Goal: Contribute content: Add original content to the website for others to see

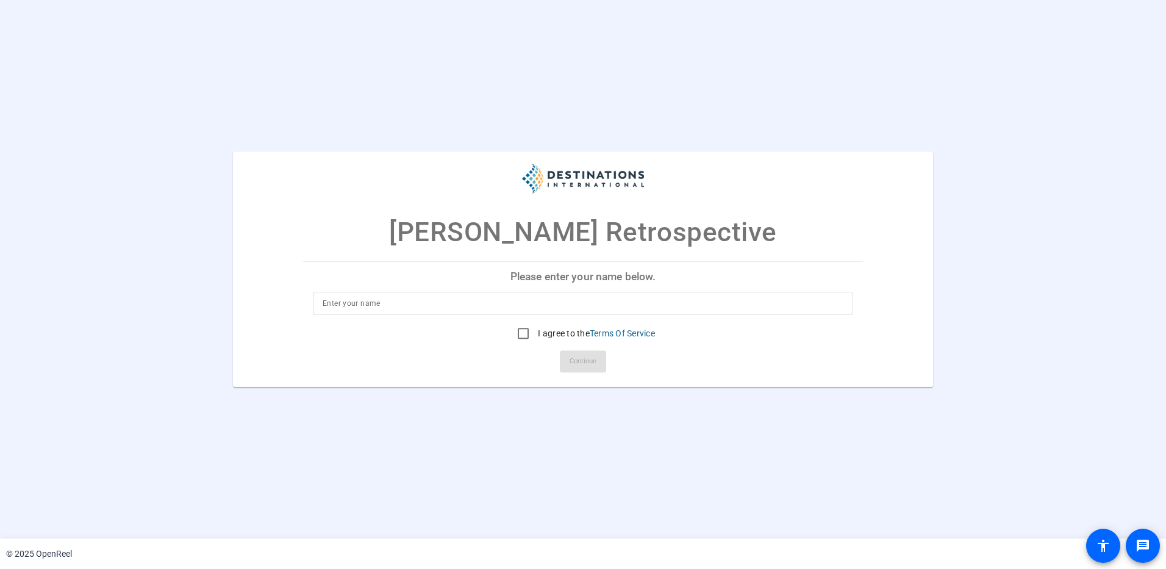
click at [410, 303] on input at bounding box center [583, 303] width 521 height 15
type input "[PERSON_NAME] [PERSON_NAME]"
click at [521, 335] on input "I agree to the Terms Of Service" at bounding box center [523, 333] width 24 height 24
checkbox input "true"
click at [589, 358] on span "Continue" at bounding box center [583, 361] width 27 height 18
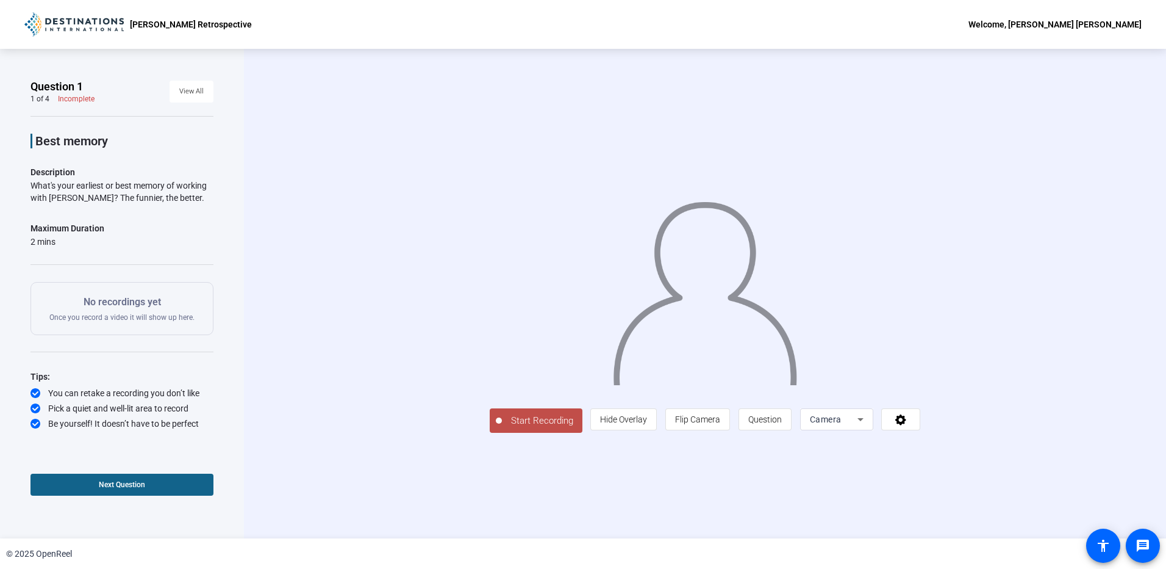
click at [502, 428] on span "Start Recording" at bounding box center [542, 421] width 81 height 14
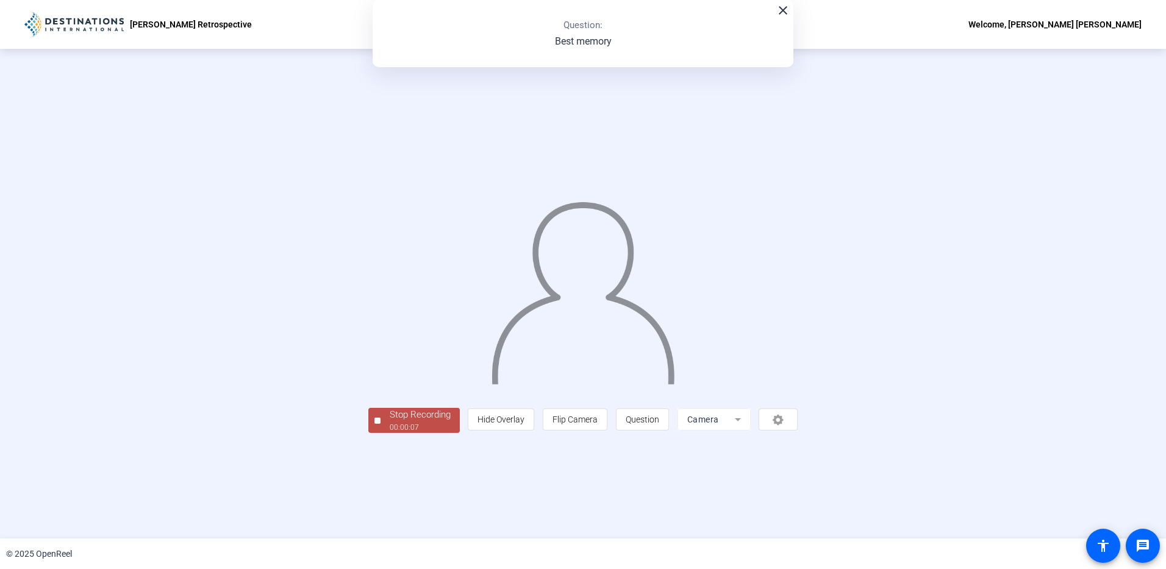
click at [390, 433] on div "00:00:07" at bounding box center [420, 427] width 61 height 11
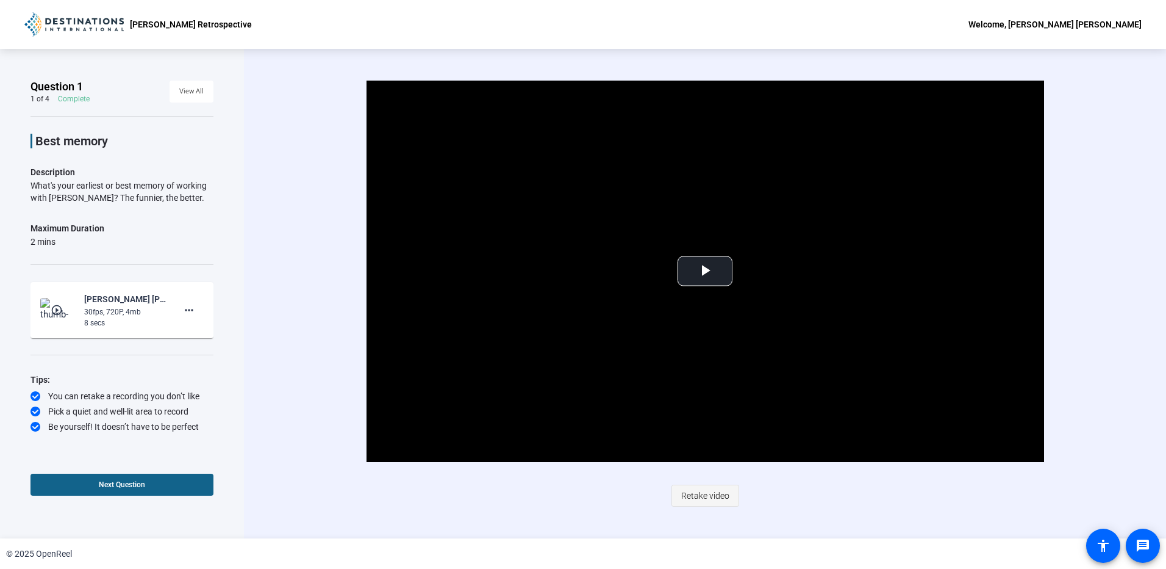
click at [696, 494] on span "Retake video" at bounding box center [705, 495] width 48 height 23
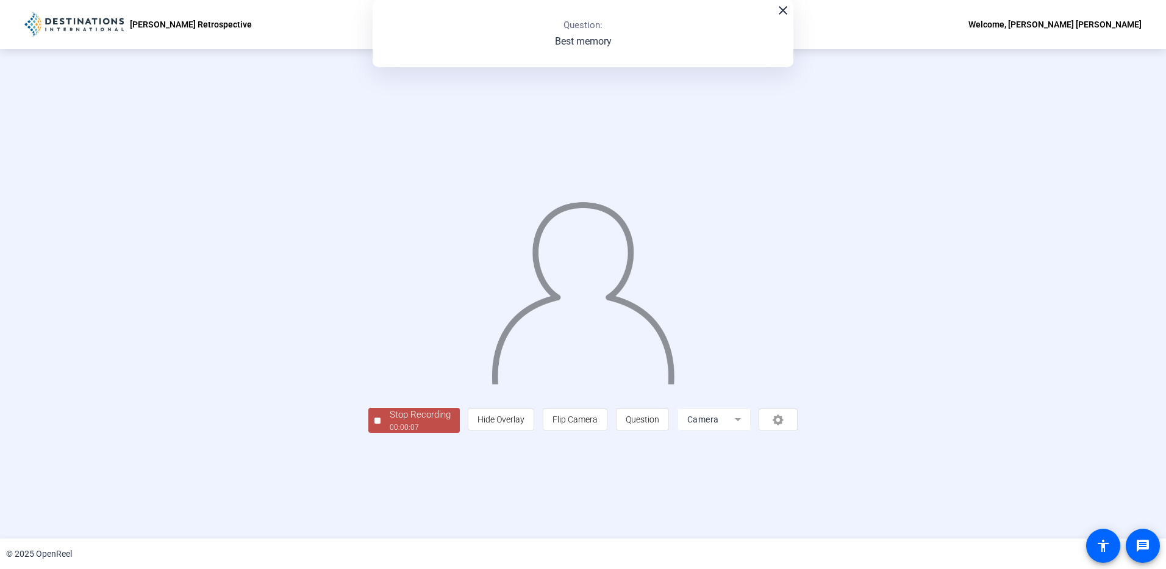
click at [390, 422] on div "Stop Recording" at bounding box center [420, 414] width 61 height 14
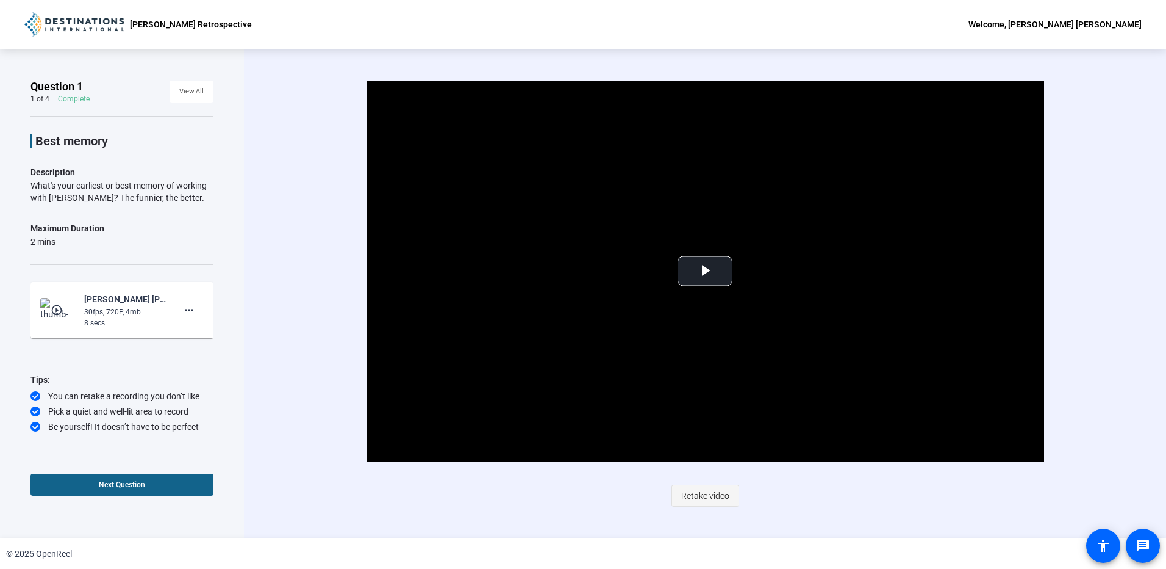
click at [697, 491] on span "Retake video" at bounding box center [705, 495] width 48 height 23
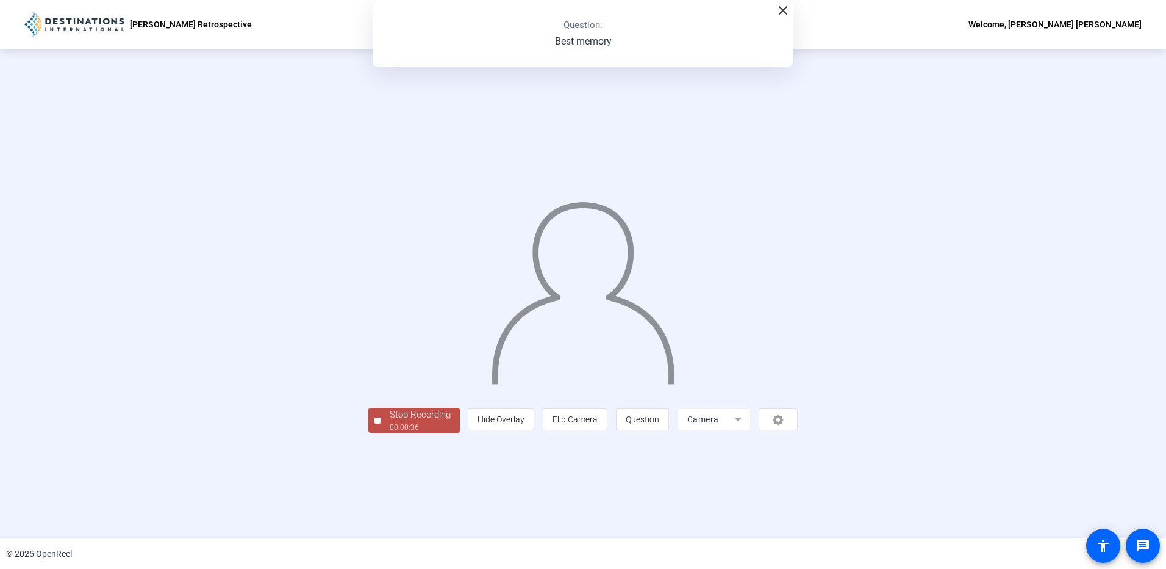
click at [390, 422] on div "Stop Recording" at bounding box center [420, 414] width 61 height 14
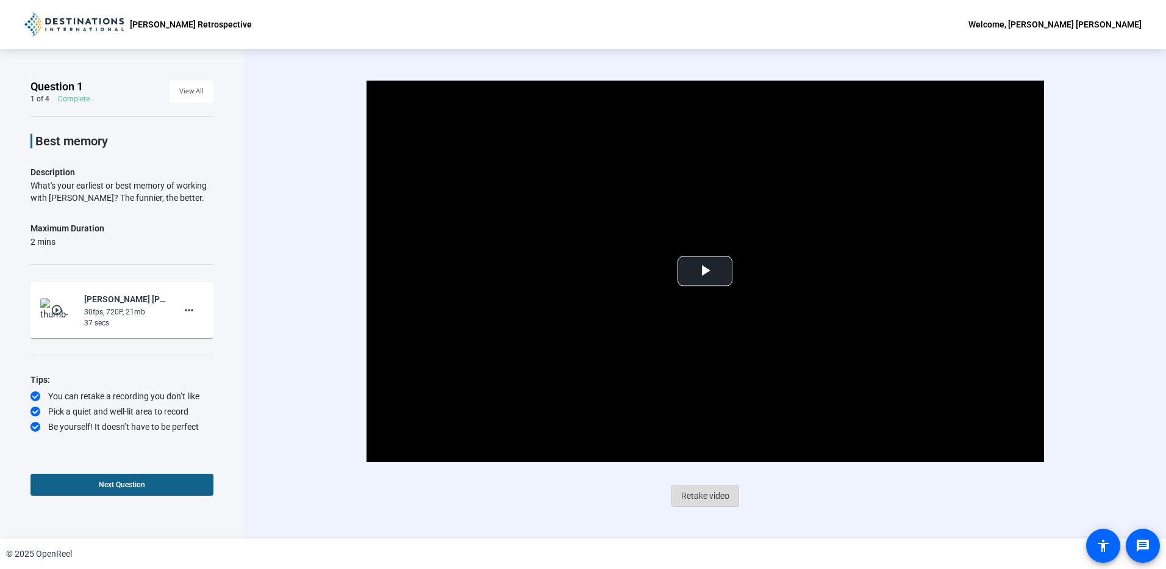
click at [704, 497] on span "Retake video" at bounding box center [705, 495] width 48 height 23
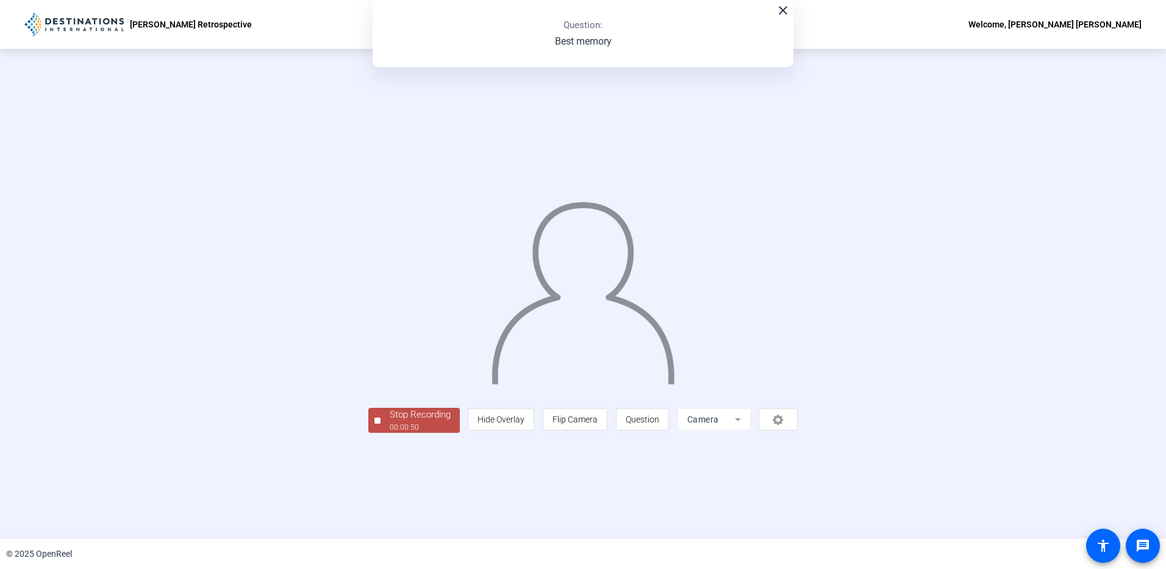
click at [390, 433] on div "00:00:50" at bounding box center [420, 427] width 61 height 11
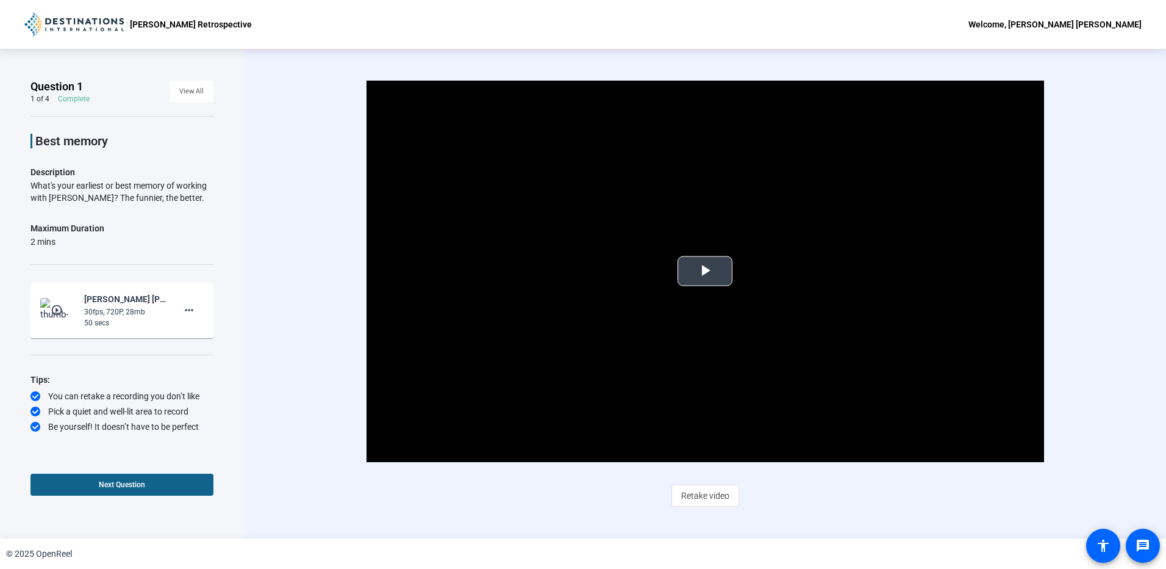
click at [705, 271] on span "Video Player" at bounding box center [705, 271] width 0 height 0
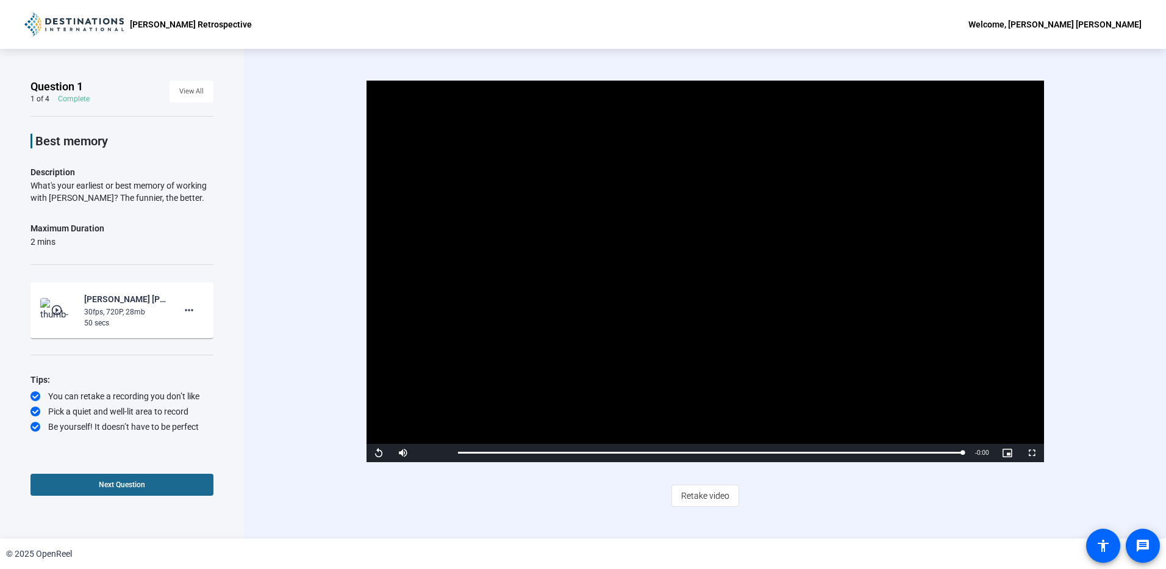
click at [126, 486] on span "Next Question" at bounding box center [122, 484] width 46 height 9
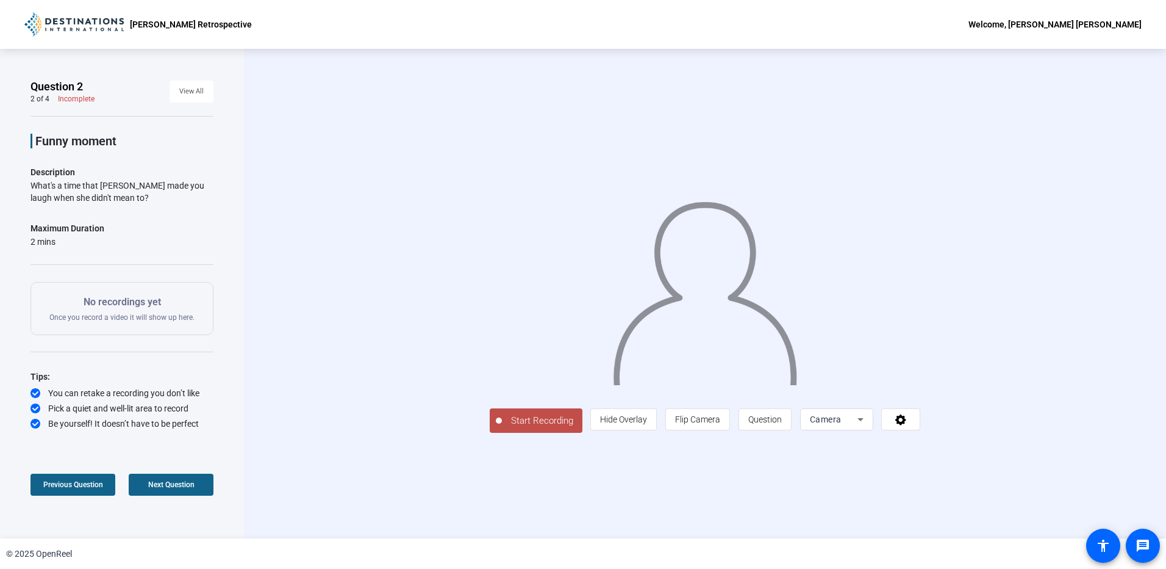
click at [502, 428] on span "Start Recording" at bounding box center [542, 421] width 81 height 14
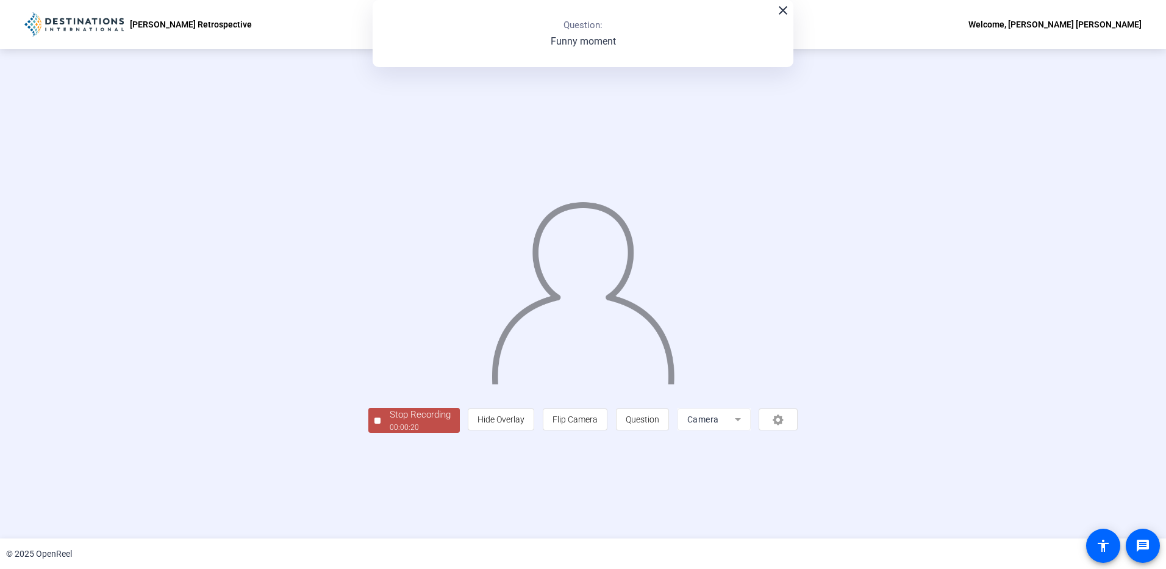
click at [381, 433] on span "Stop Recording 00:00:20" at bounding box center [420, 419] width 79 height 25
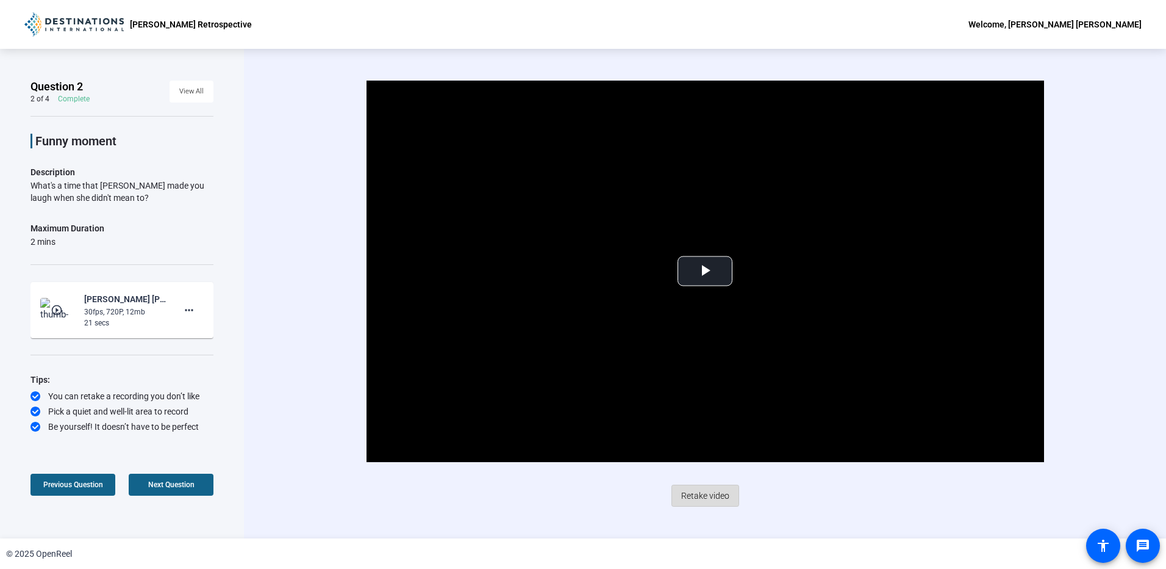
click at [703, 492] on span "Retake video" at bounding box center [705, 495] width 48 height 23
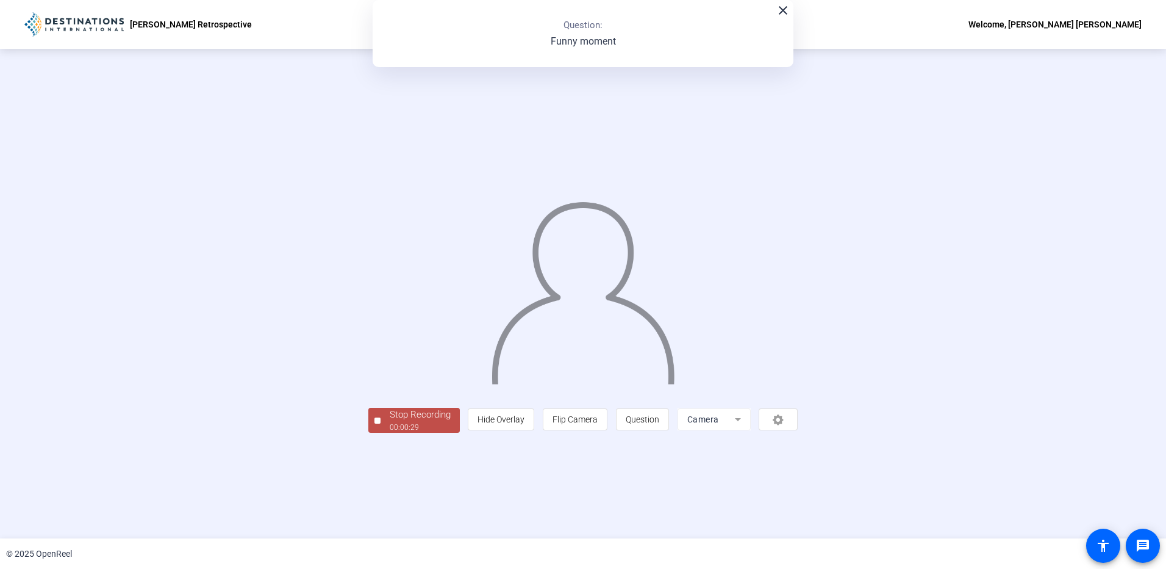
click at [390, 422] on div "Stop Recording" at bounding box center [420, 414] width 61 height 14
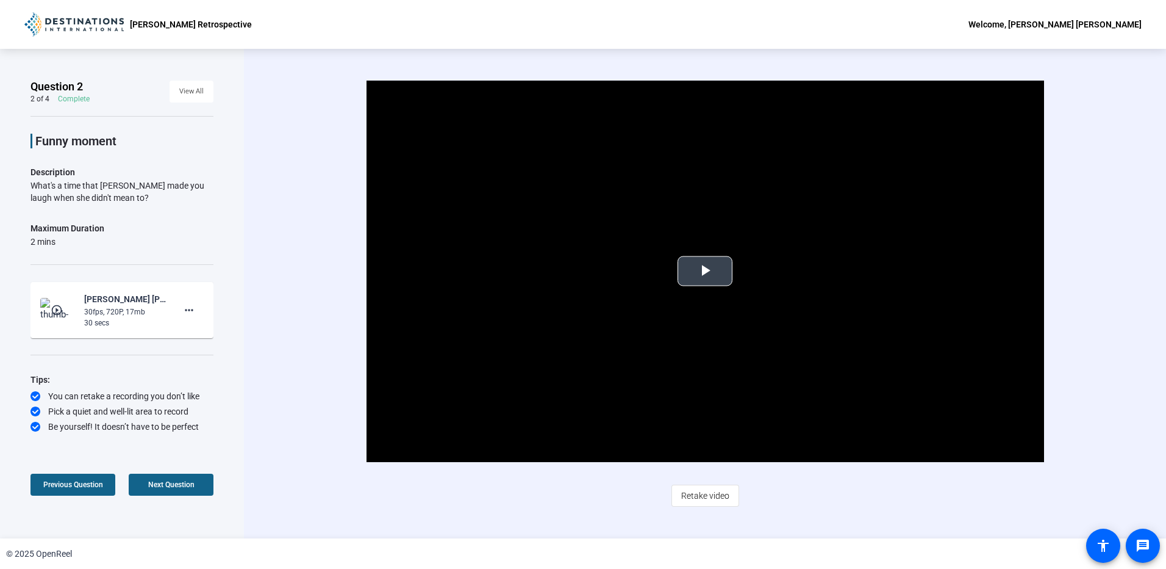
click at [705, 271] on span "Video Player" at bounding box center [705, 271] width 0 height 0
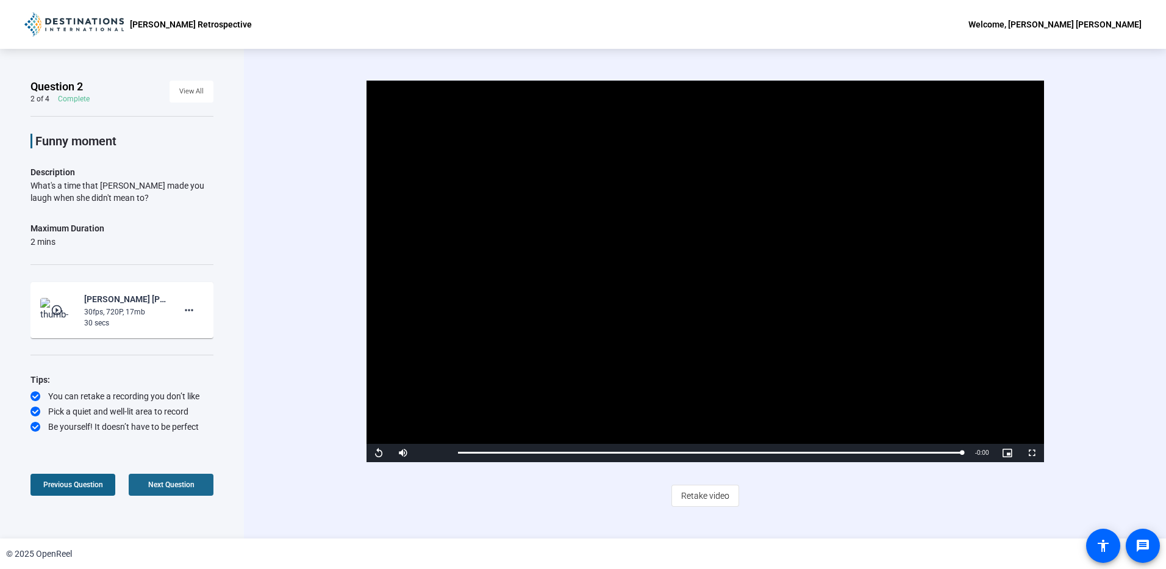
click at [190, 480] on span "Next Question" at bounding box center [171, 484] width 46 height 9
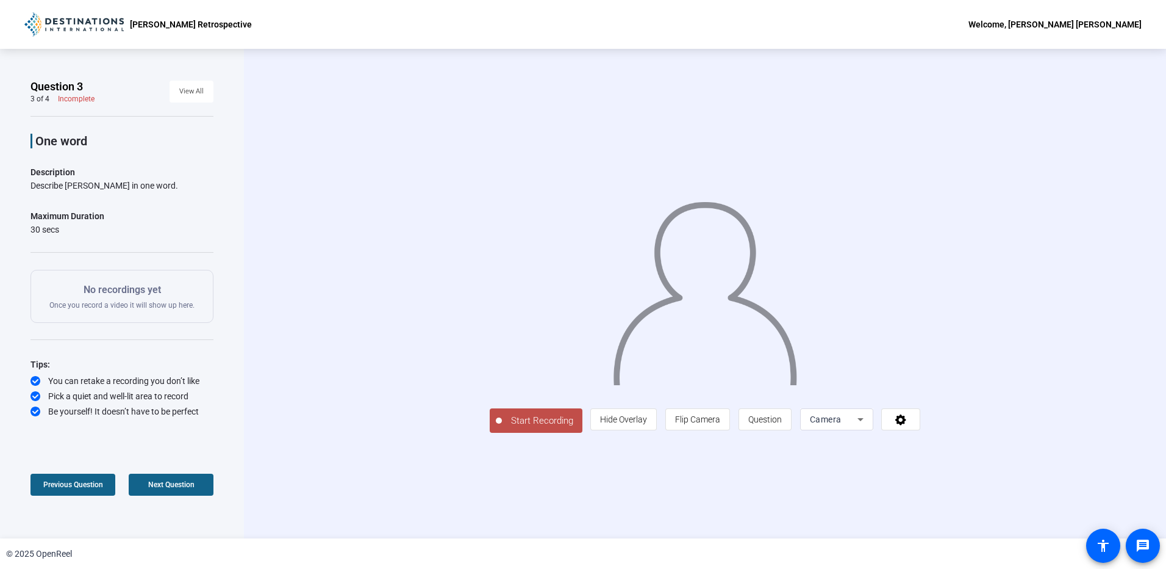
click at [502, 428] on span "Start Recording" at bounding box center [542, 421] width 81 height 14
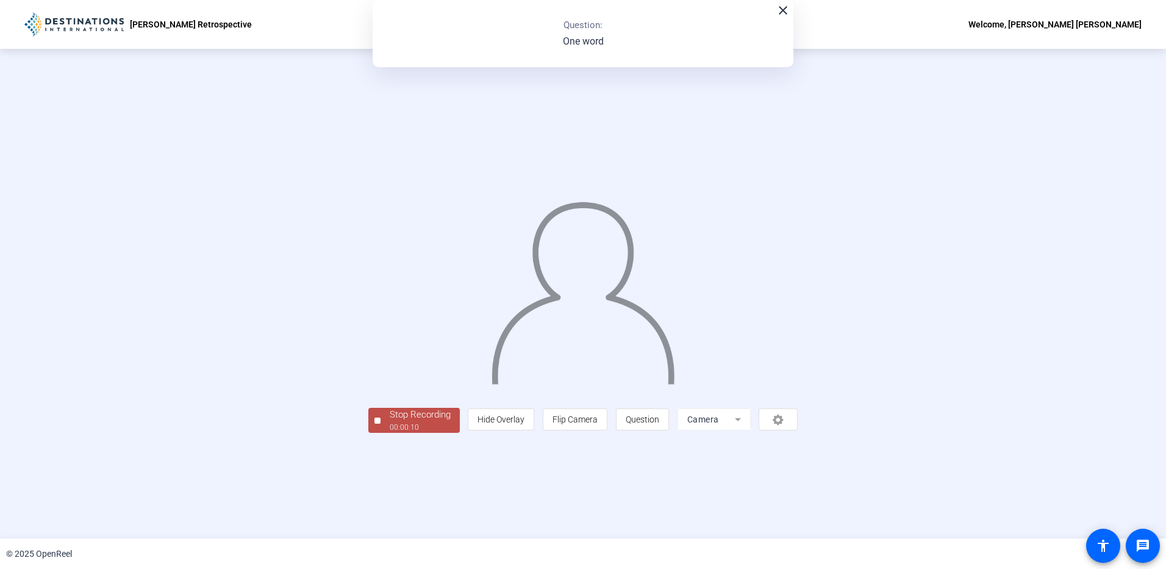
click at [390, 433] on div "00:00:10" at bounding box center [420, 427] width 61 height 11
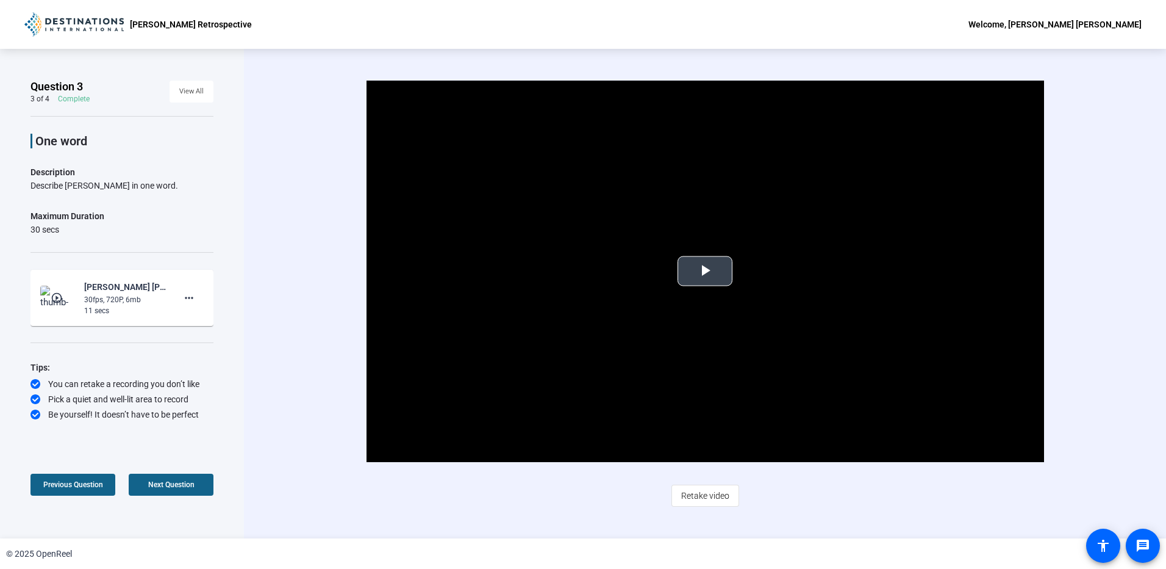
click at [705, 271] on span "Video Player" at bounding box center [705, 271] width 0 height 0
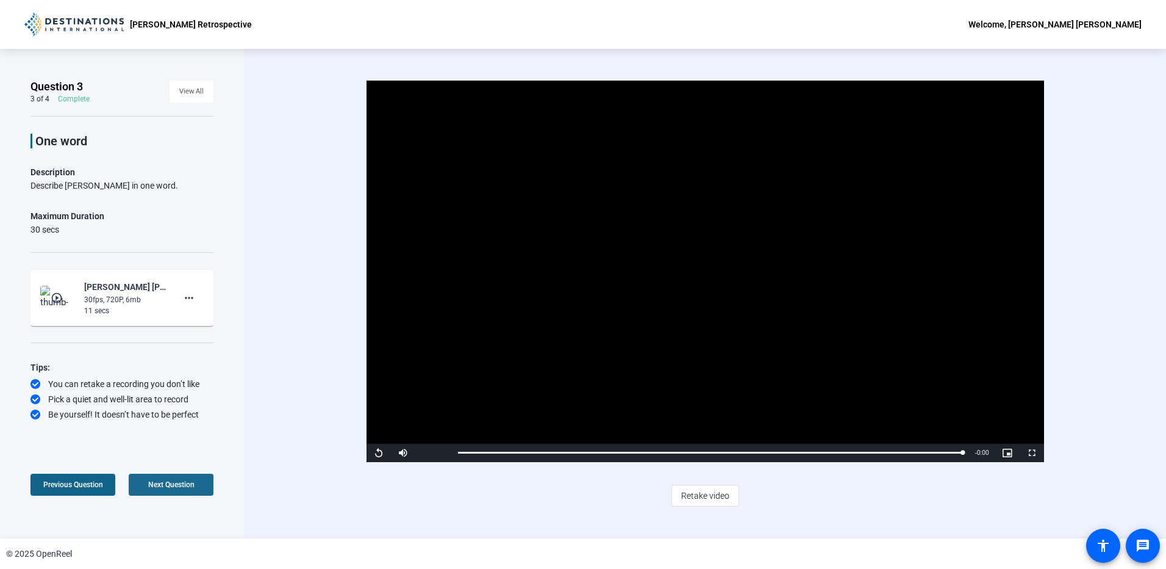
click at [172, 487] on span "Next Question" at bounding box center [171, 484] width 46 height 9
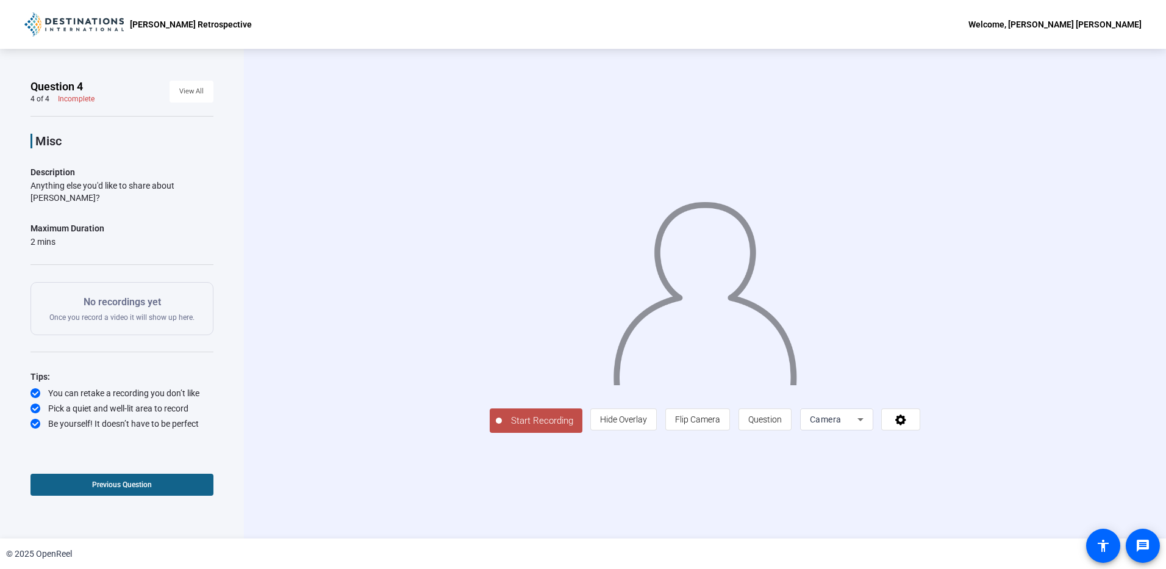
click at [490, 433] on button "Start Recording" at bounding box center [536, 420] width 93 height 24
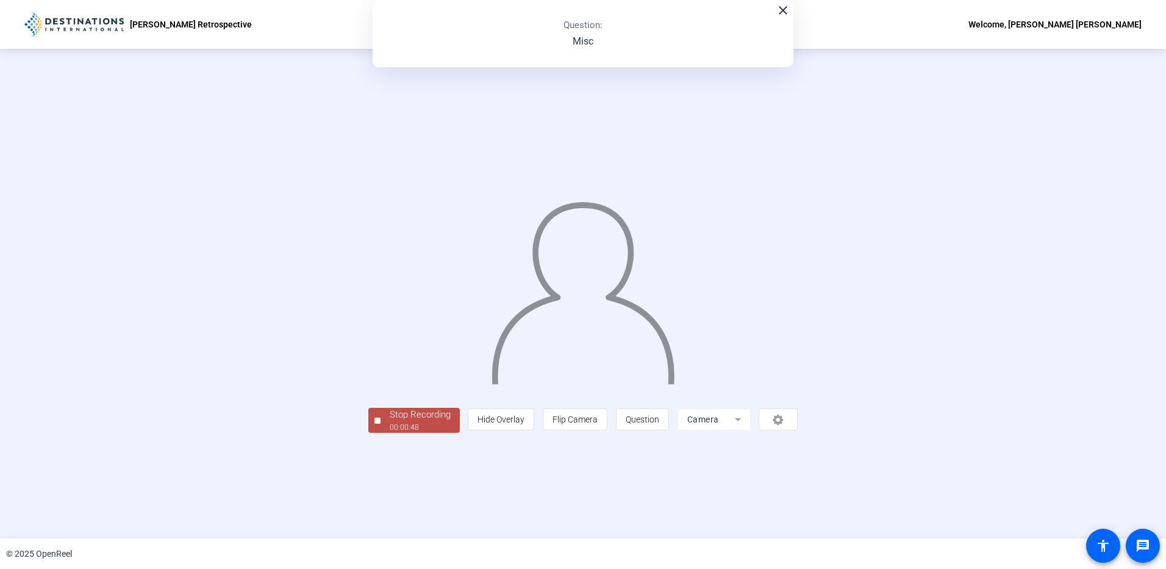
click at [390, 422] on div "Stop Recording" at bounding box center [420, 414] width 61 height 14
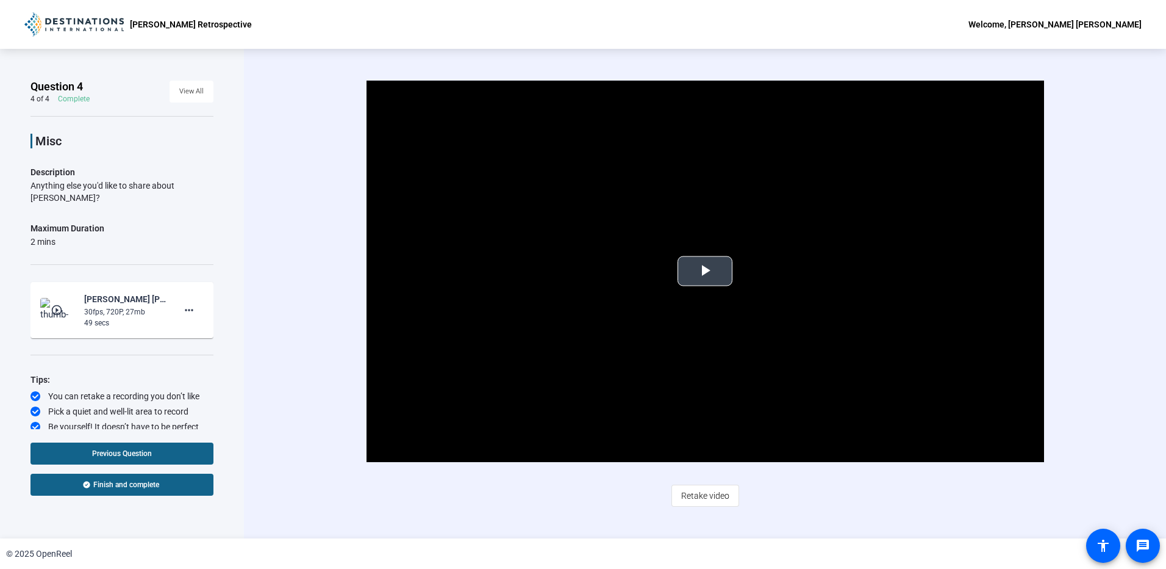
click at [705, 271] on span "Video Player" at bounding box center [705, 271] width 0 height 0
click at [714, 492] on span "Retake video" at bounding box center [705, 495] width 48 height 23
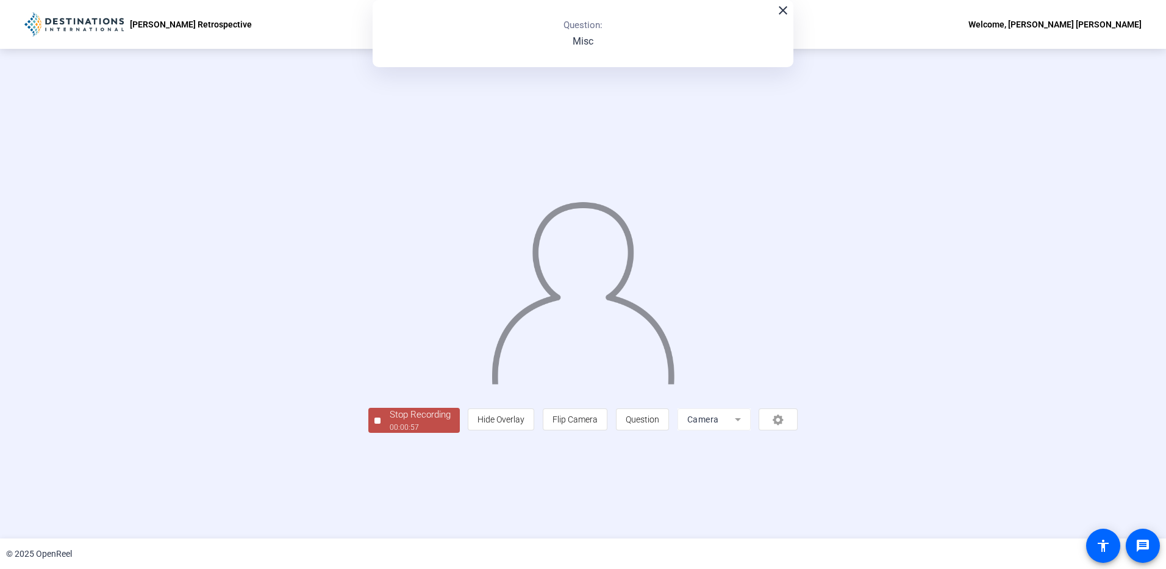
click at [390, 422] on div "Stop Recording" at bounding box center [420, 414] width 61 height 14
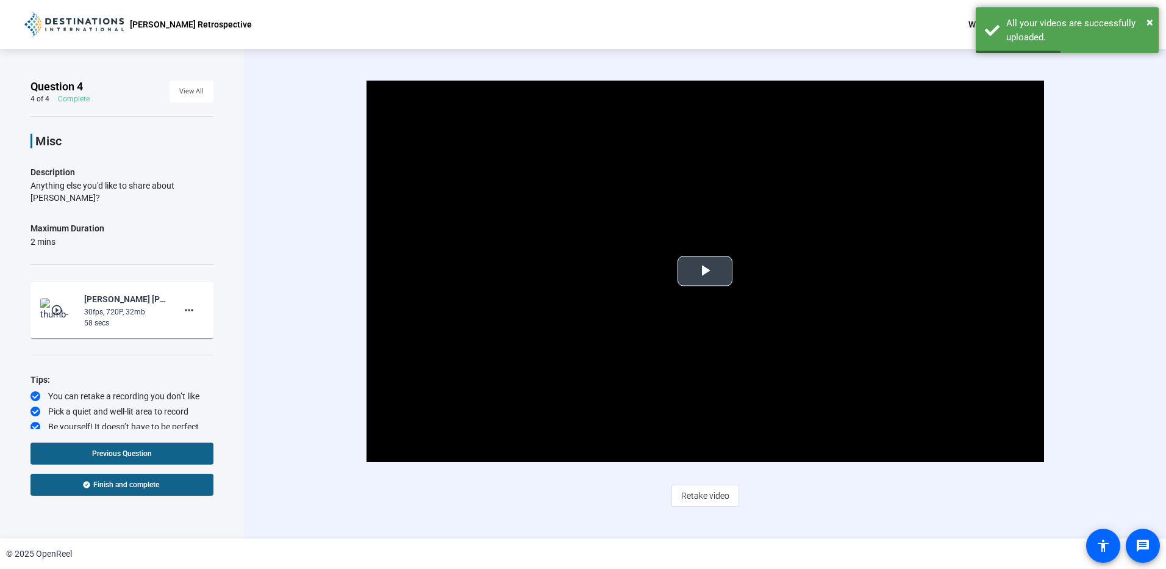
click at [705, 271] on span "Video Player" at bounding box center [705, 271] width 0 height 0
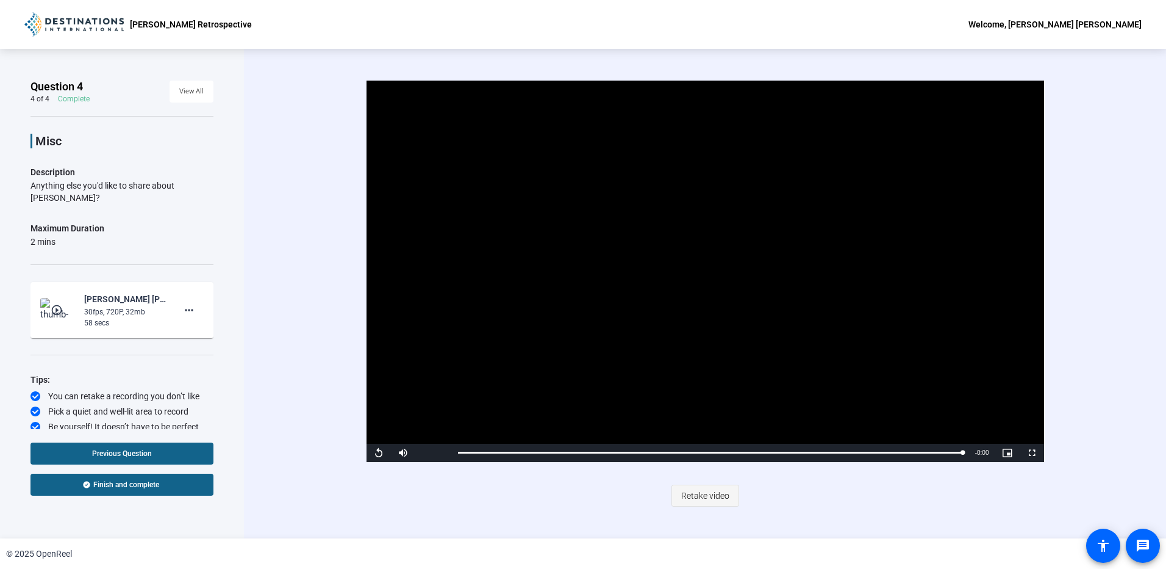
click at [703, 495] on span "Retake video" at bounding box center [705, 495] width 48 height 23
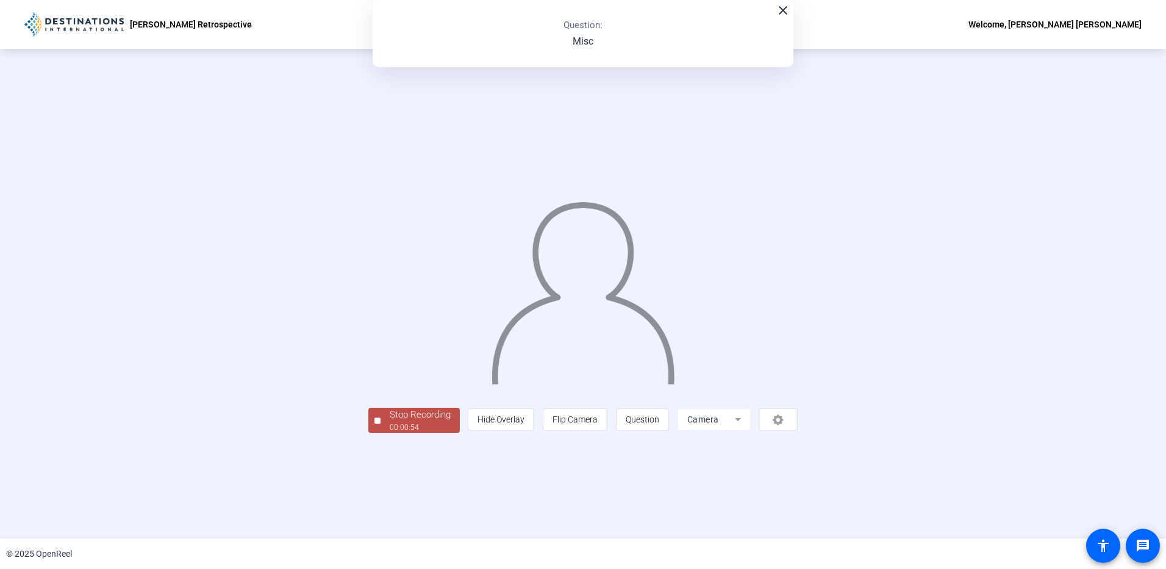
click at [368, 433] on div "Stop Recording 00:00:54 person Hide Overlay flip Flip Camera question_mark Ques…" at bounding box center [583, 293] width 430 height 278
click at [368, 433] on div "Stop Recording 00:00:55 person Hide Overlay flip Flip Camera question_mark Ques…" at bounding box center [583, 293] width 430 height 278
drag, startPoint x: 307, startPoint y: 470, endPoint x: 281, endPoint y: 497, distance: 36.7
click at [390, 433] on div "00:00:55" at bounding box center [420, 427] width 61 height 11
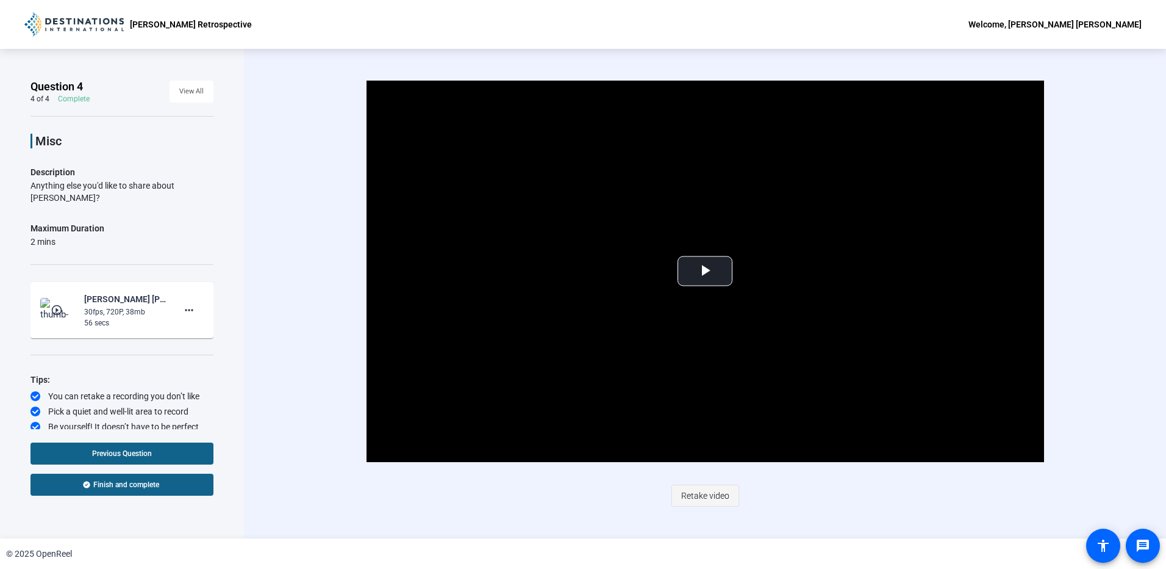
click at [696, 495] on span "Retake video" at bounding box center [705, 495] width 48 height 23
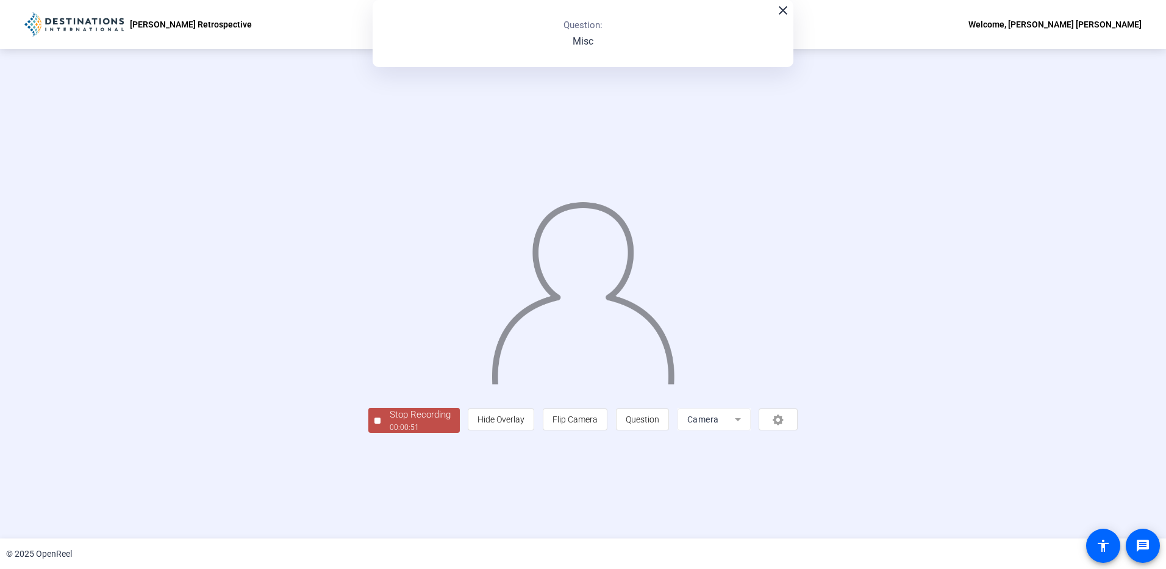
click at [390, 422] on div "Stop Recording" at bounding box center [420, 414] width 61 height 14
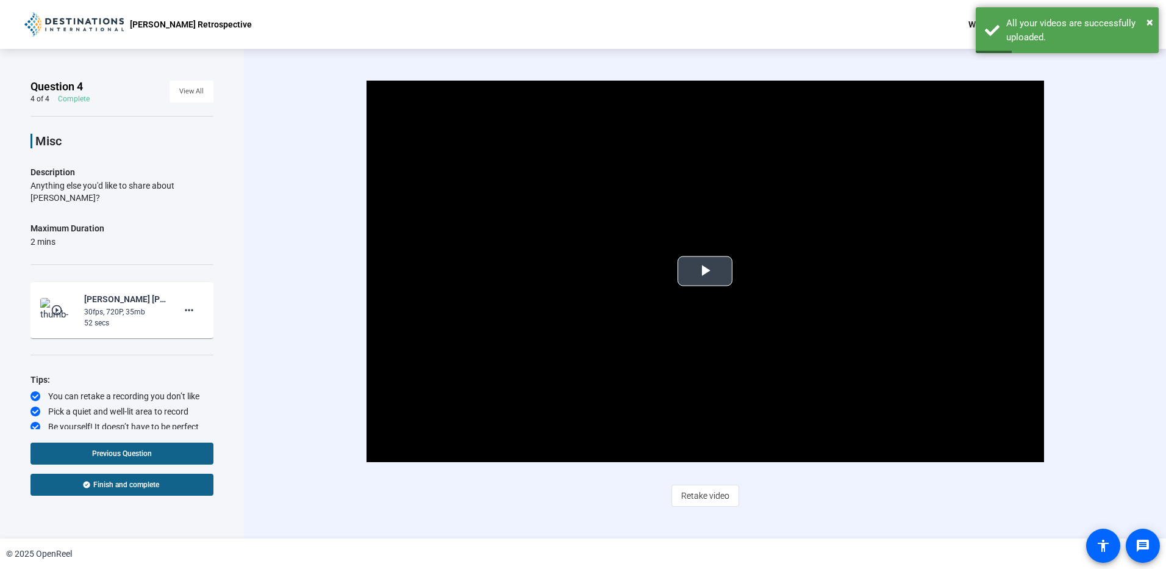
click at [705, 271] on span "Video Player" at bounding box center [705, 271] width 0 height 0
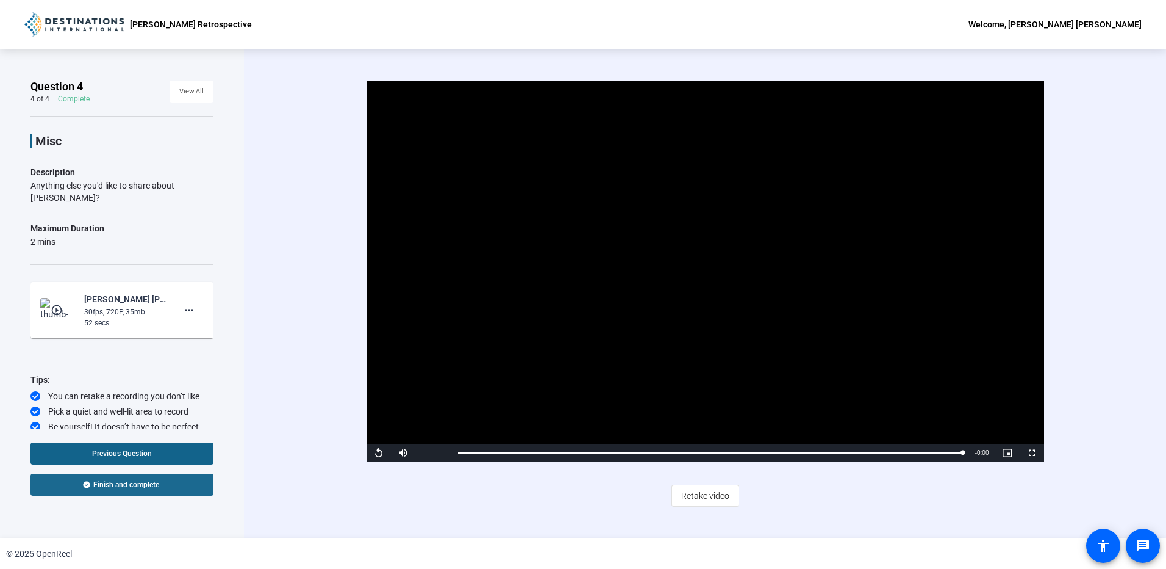
click at [110, 481] on span "Finish and complete" at bounding box center [126, 484] width 66 height 10
